Goal: Contribute content

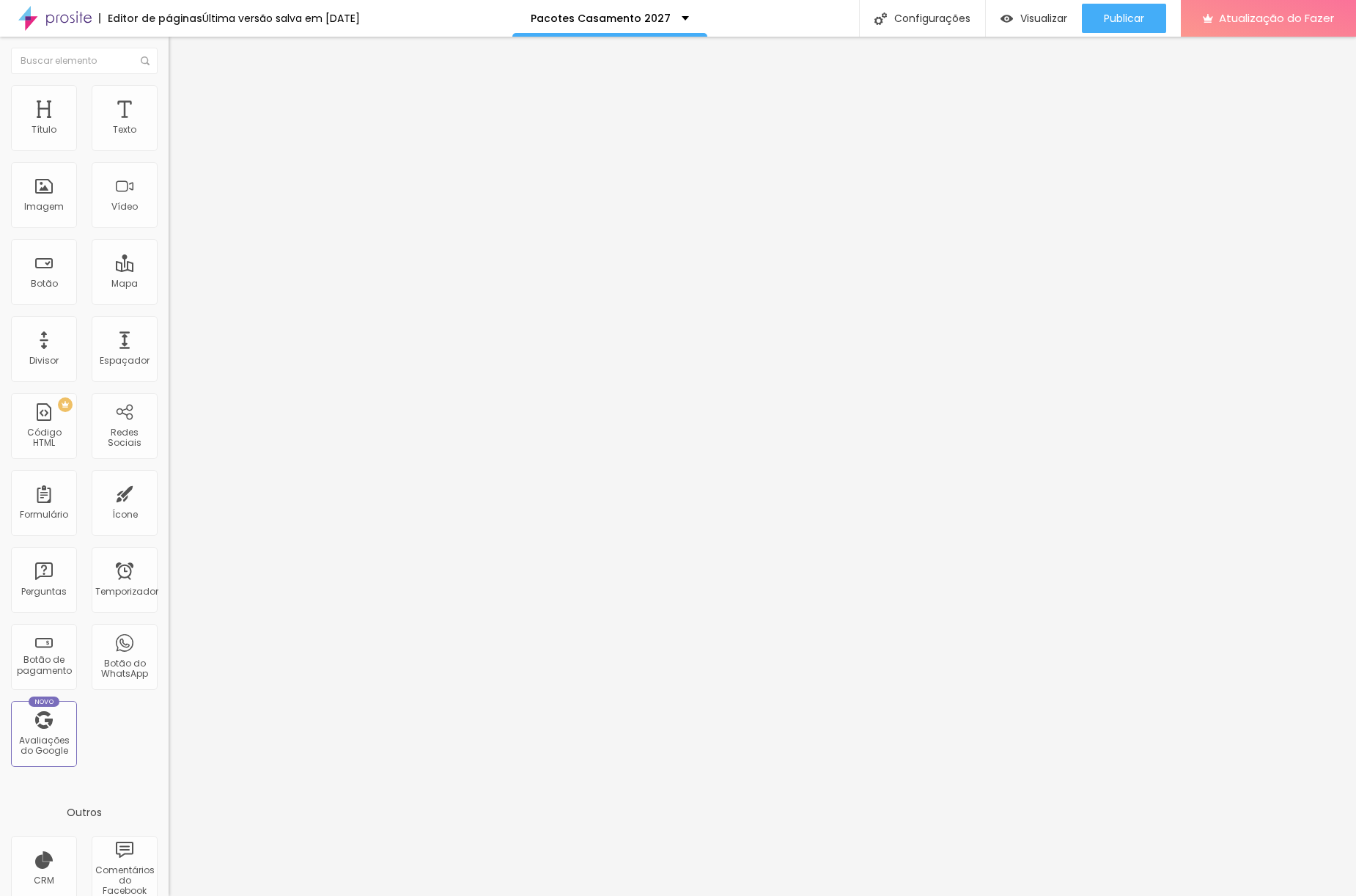
click at [169, 148] on img at bounding box center [173, 153] width 9 height 9
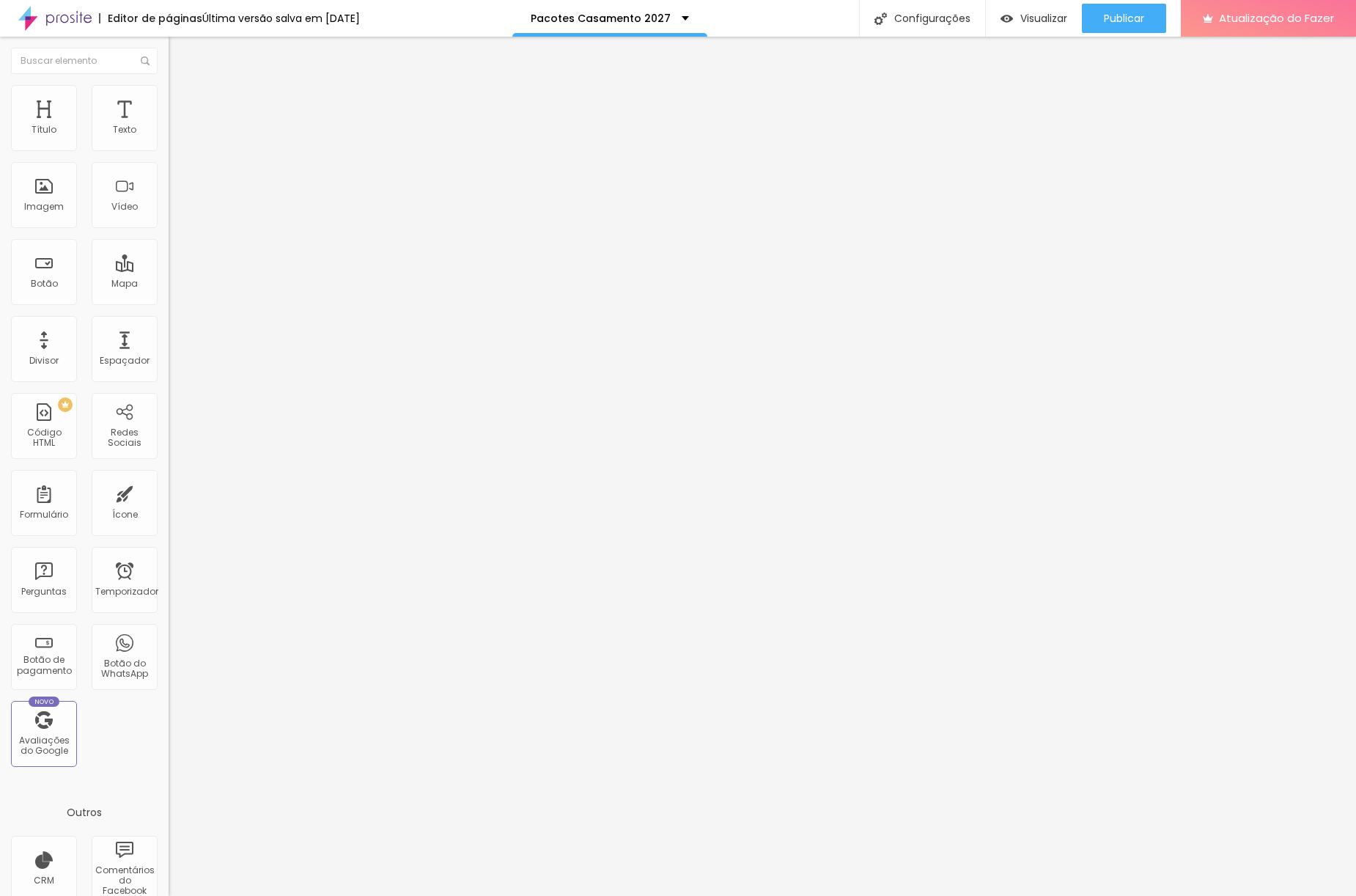
type input "LIFESTYLE 550€"
type input "Entrega rápida em 2 semanas 550€"
click at [1149, 14] on button "Publicar" at bounding box center [1124, 18] width 84 height 30
click at [1140, 14] on font "Publicar" at bounding box center [1124, 18] width 40 height 14
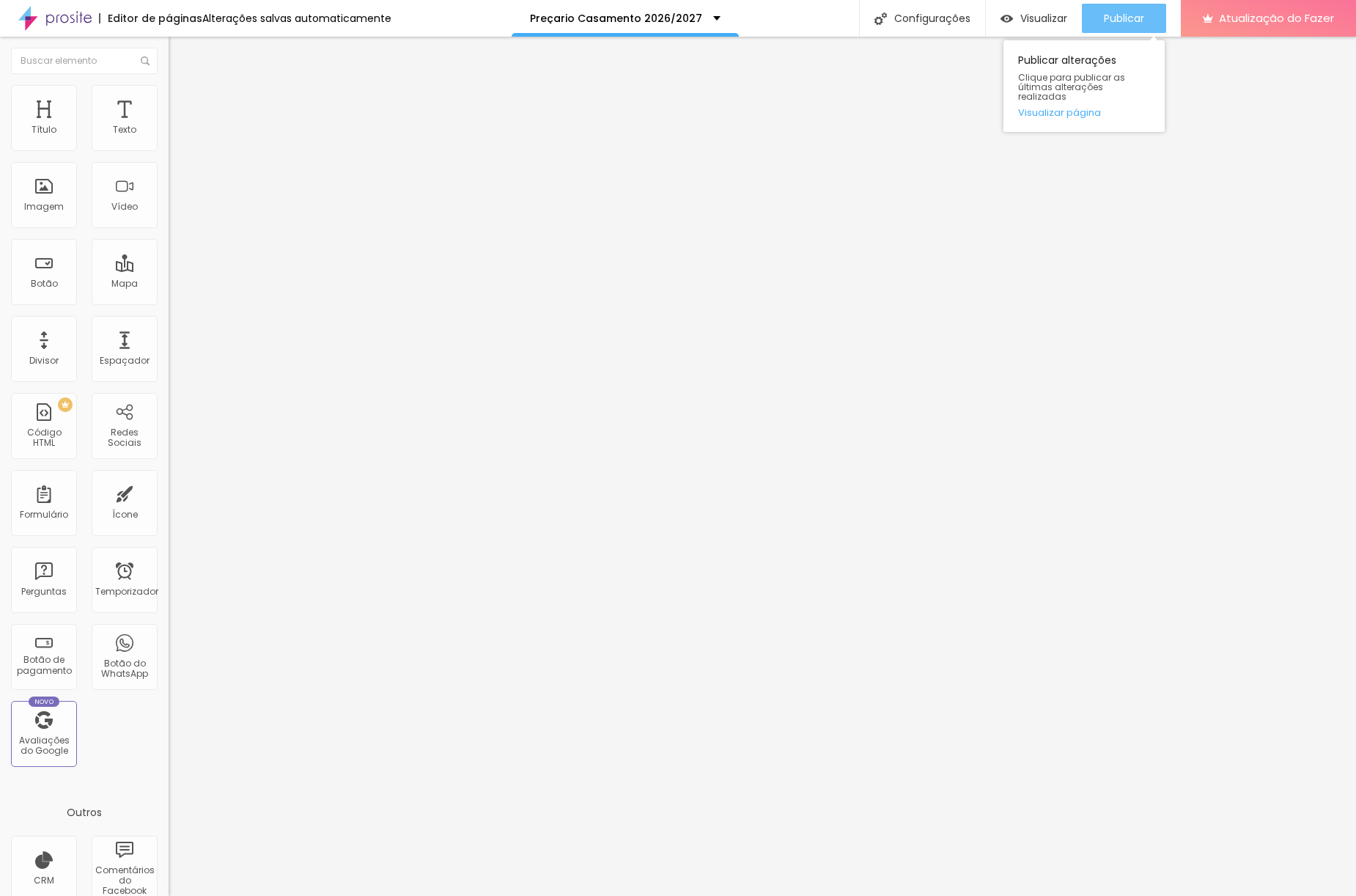
click at [1112, 20] on font "Publicar" at bounding box center [1124, 18] width 40 height 14
click at [1118, 17] on font "Publicar" at bounding box center [1124, 18] width 40 height 14
click at [1148, 23] on button "Publicar" at bounding box center [1124, 18] width 84 height 30
